Goal: Task Accomplishment & Management: Complete application form

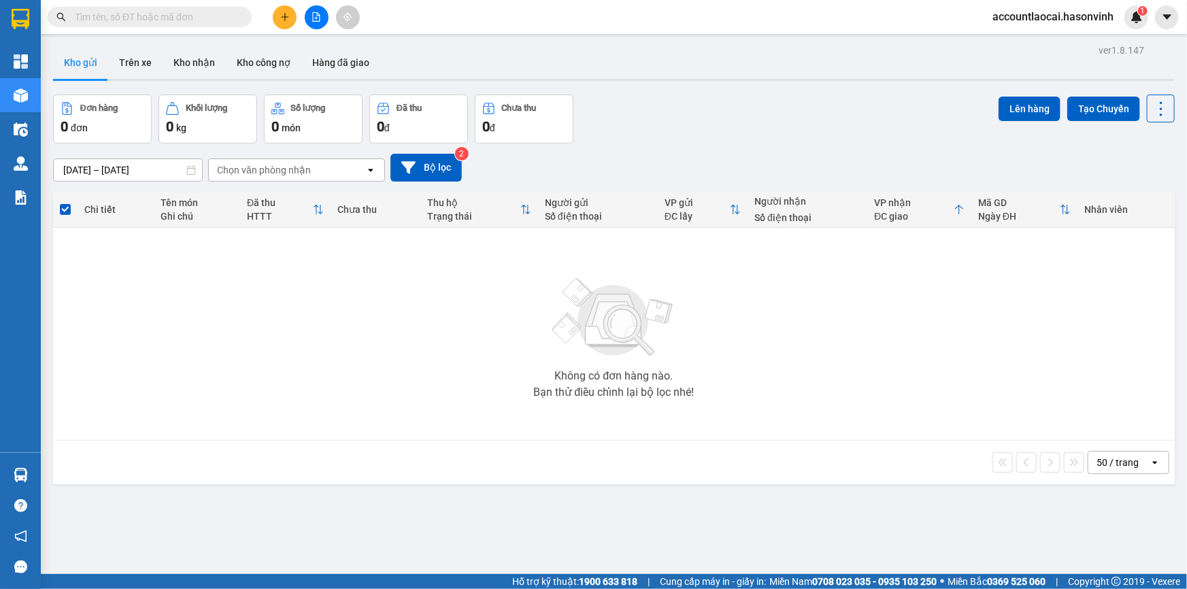
scroll to position [62, 0]
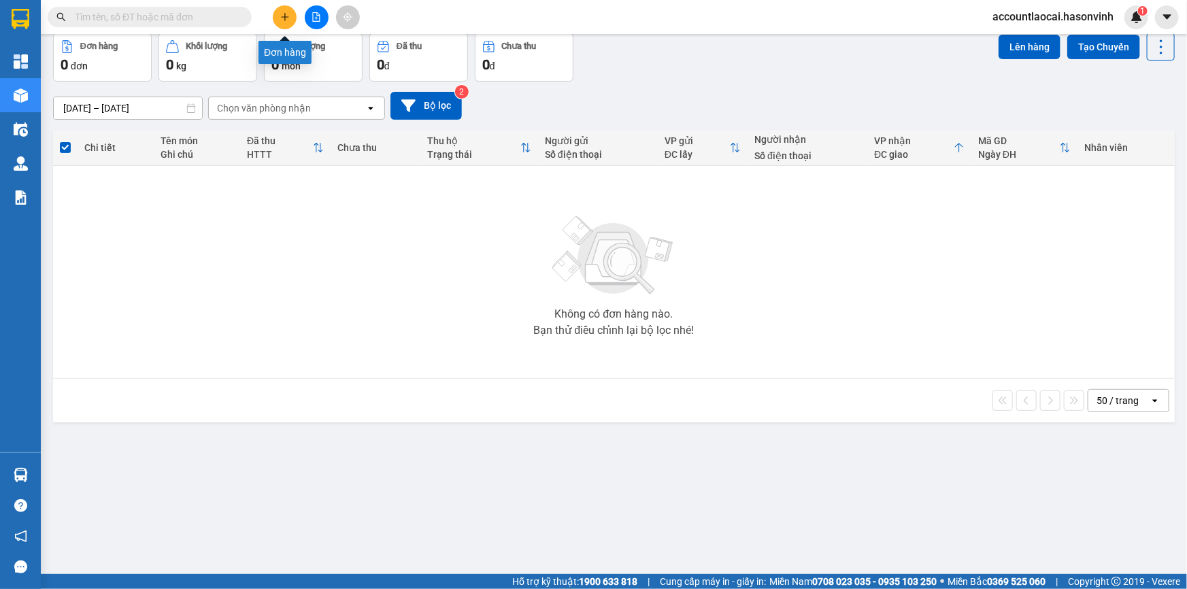
click at [289, 20] on icon "plus" at bounding box center [285, 17] width 10 height 10
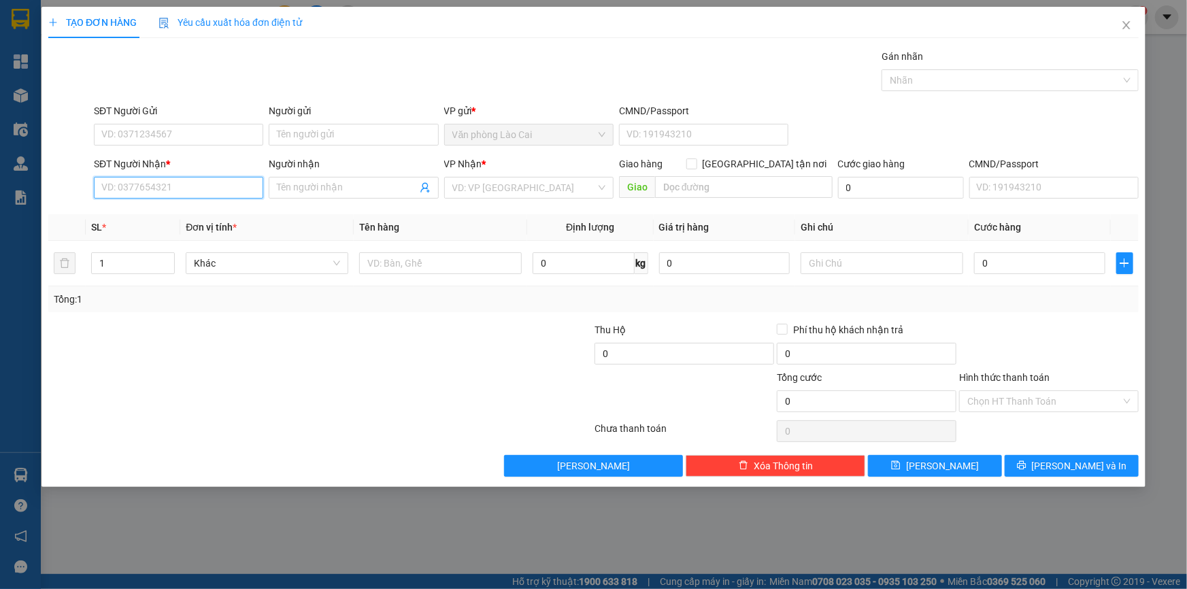
click at [164, 194] on input "SĐT Người Nhận *" at bounding box center [178, 188] width 169 height 22
click at [113, 130] on input "SĐT Người Gửi" at bounding box center [178, 135] width 169 height 22
click at [156, 183] on div "0363966338" at bounding box center [178, 183] width 153 height 15
type input "0363966338"
type input "0976652868"
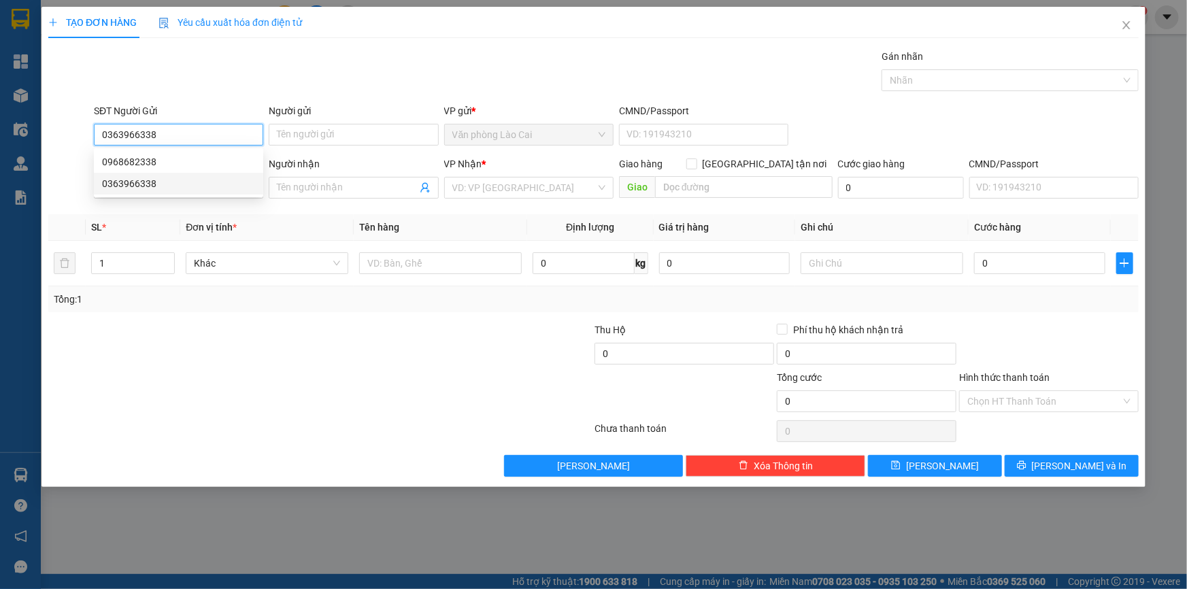
type input "140.000"
type input "0363966338"
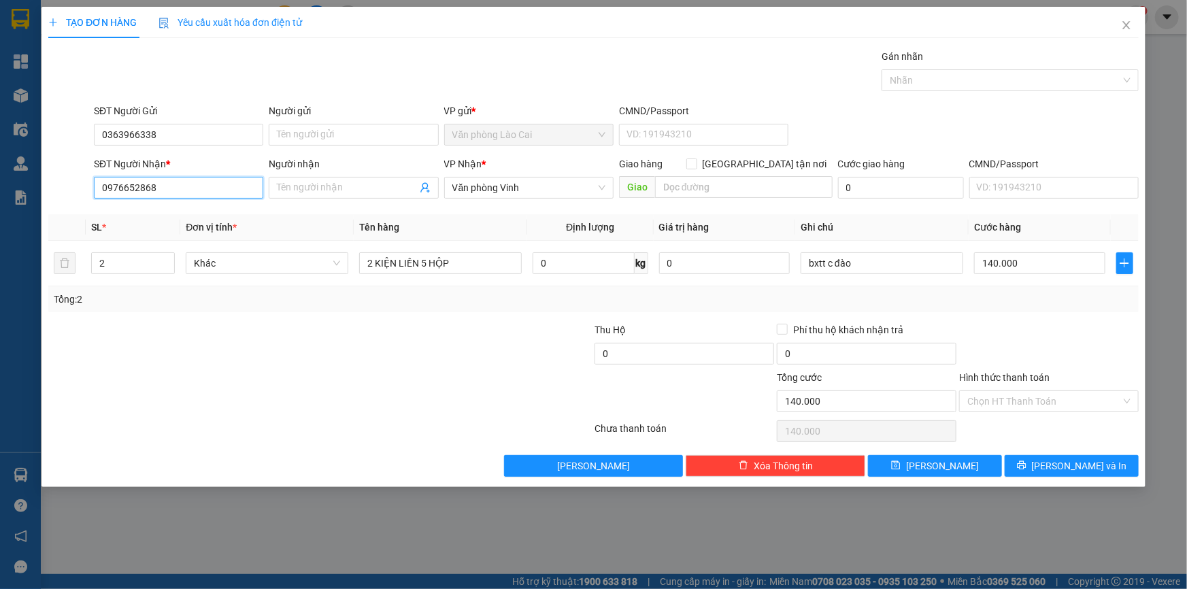
click at [161, 186] on input "0976652868" at bounding box center [178, 188] width 169 height 22
drag, startPoint x: 161, startPoint y: 186, endPoint x: 93, endPoint y: 173, distance: 69.3
click at [94, 173] on div "SĐT Người Nhận * 0976652868" at bounding box center [178, 181] width 169 height 48
